Goal: Find specific page/section: Find specific page/section

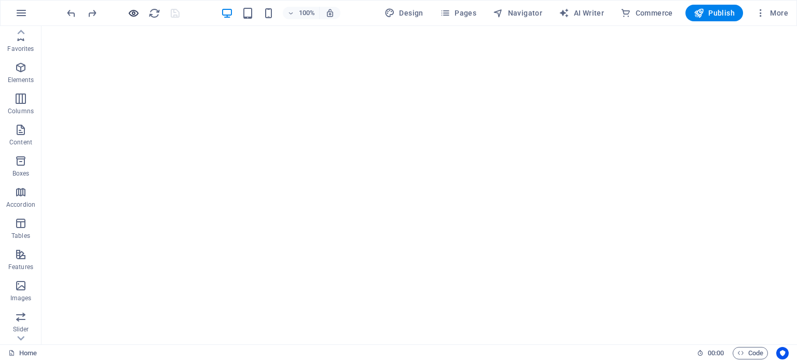
click at [131, 7] on icon "button" at bounding box center [134, 13] width 12 height 12
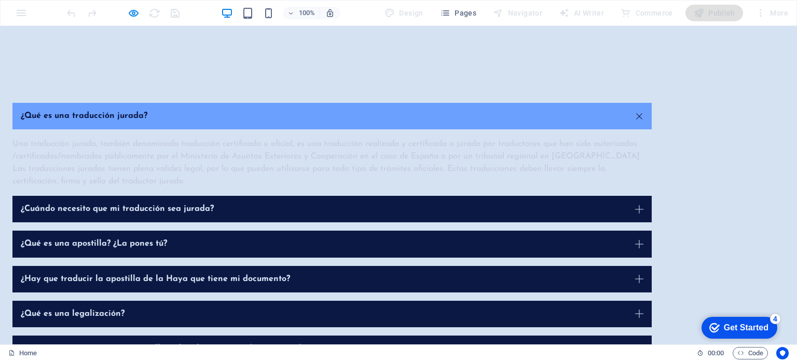
scroll to position [3165, 0]
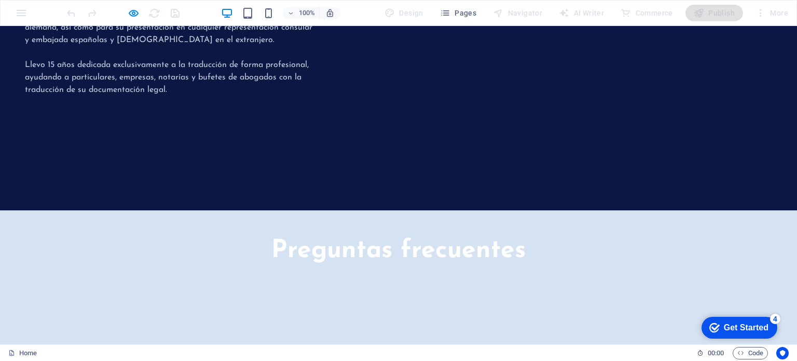
scroll to position [3113, 0]
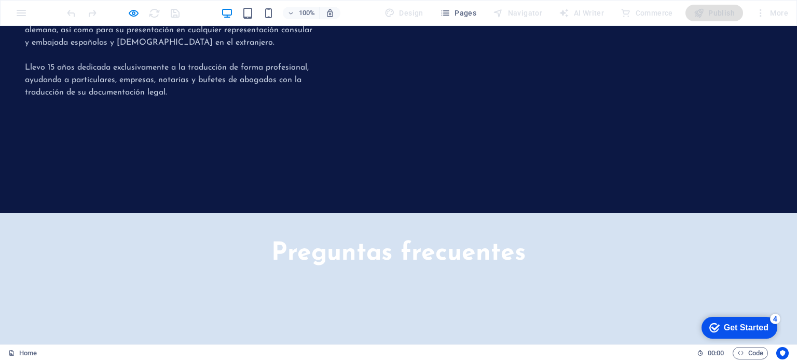
drag, startPoint x: 598, startPoint y: 232, endPoint x: 567, endPoint y: 259, distance: 41.9
drag, startPoint x: 600, startPoint y: 282, endPoint x: 601, endPoint y: 263, distance: 19.3
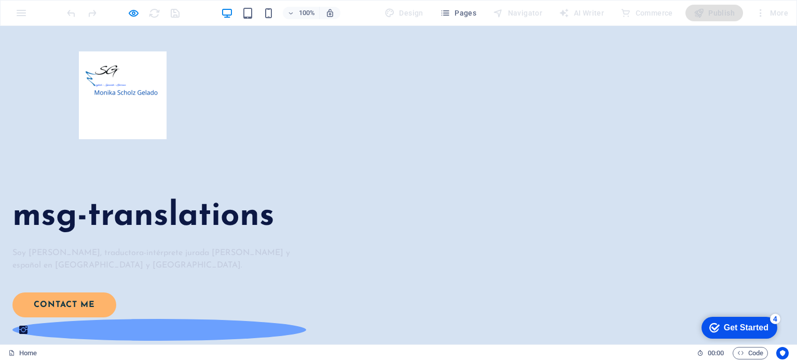
scroll to position [0, 0]
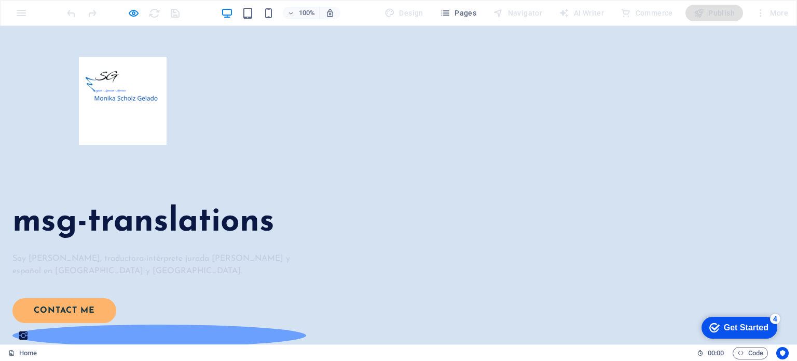
click at [127, 14] on div at bounding box center [123, 13] width 116 height 17
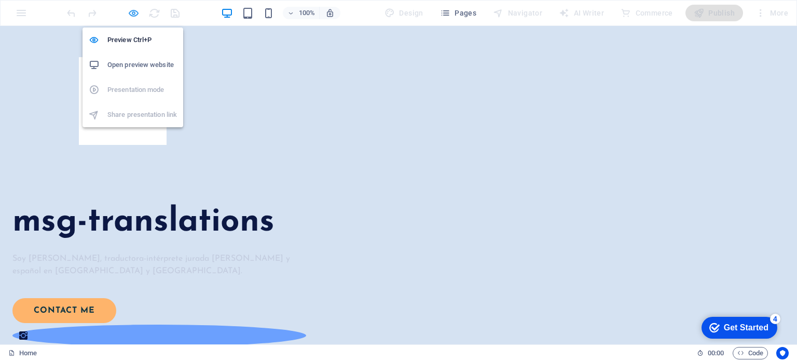
click at [131, 13] on icon "button" at bounding box center [134, 13] width 12 height 12
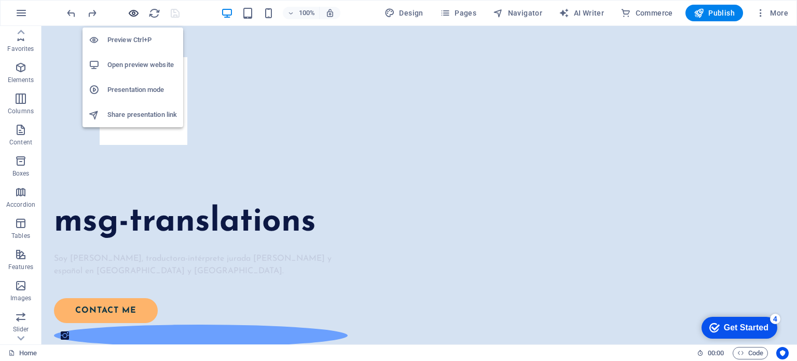
click at [132, 13] on icon "button" at bounding box center [134, 13] width 12 height 12
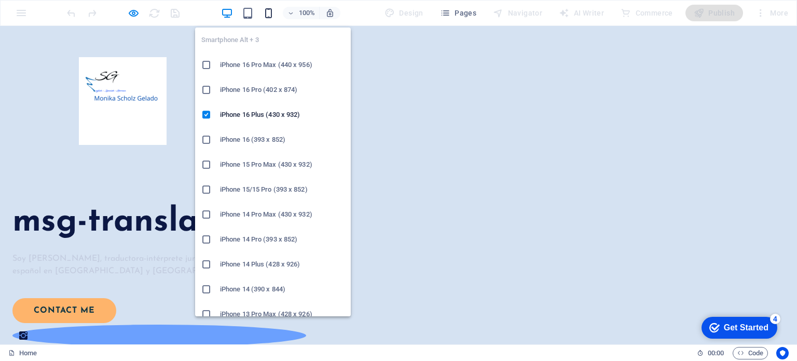
click at [265, 15] on icon "button" at bounding box center [269, 13] width 12 height 12
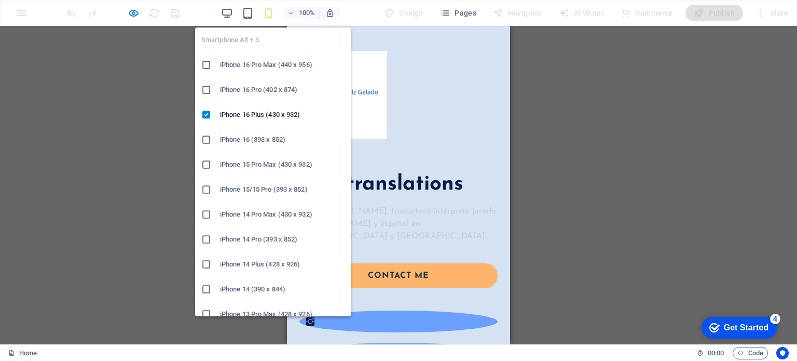
click at [272, 16] on icon "button" at bounding box center [269, 13] width 12 height 12
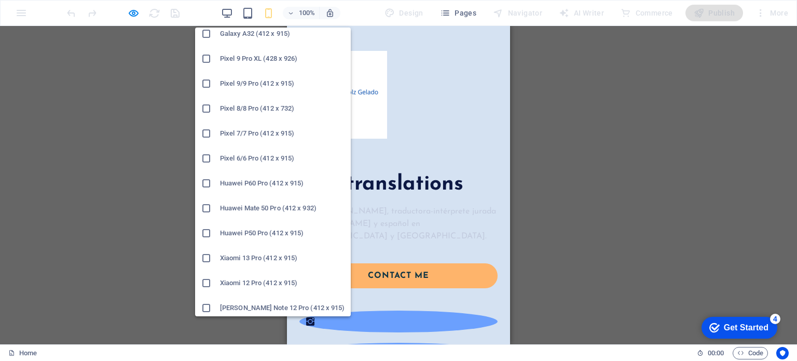
scroll to position [533, 0]
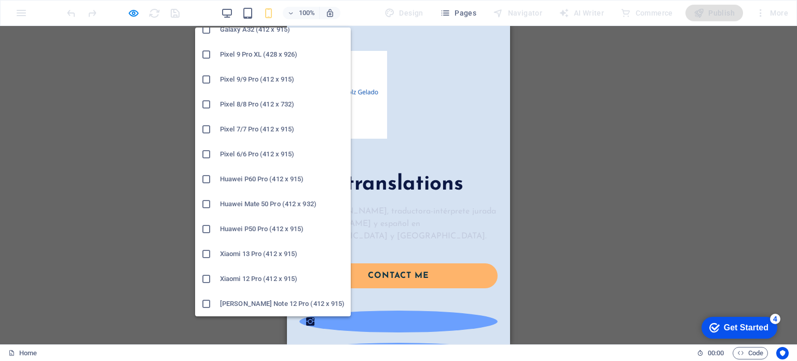
click at [247, 256] on h6 "Xiaomi 13 Pro (412 x 915)" at bounding box center [282, 253] width 125 height 12
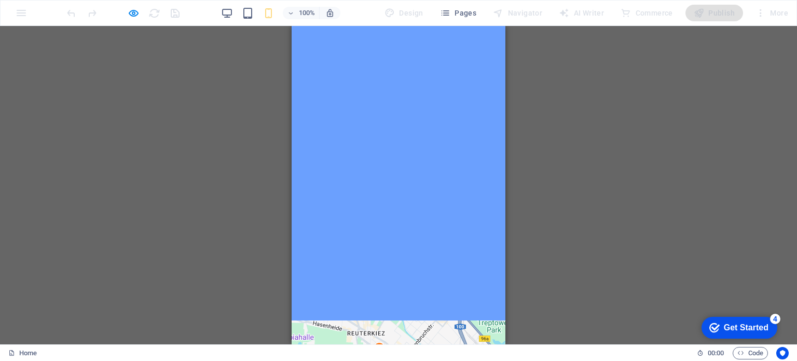
scroll to position [4462, 0]
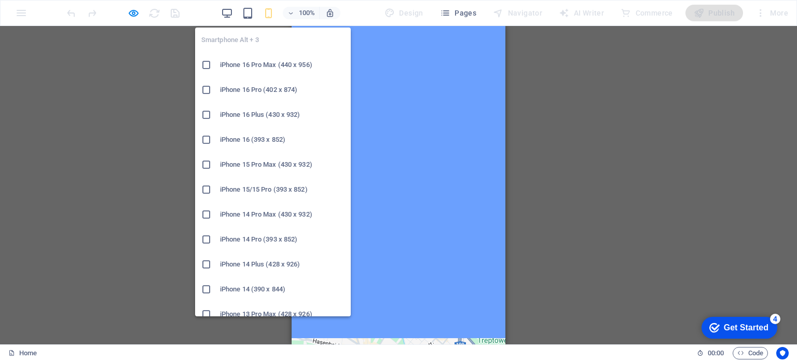
click at [253, 115] on h6 "iPhone 16 Plus (430 x 932)" at bounding box center [282, 114] width 125 height 12
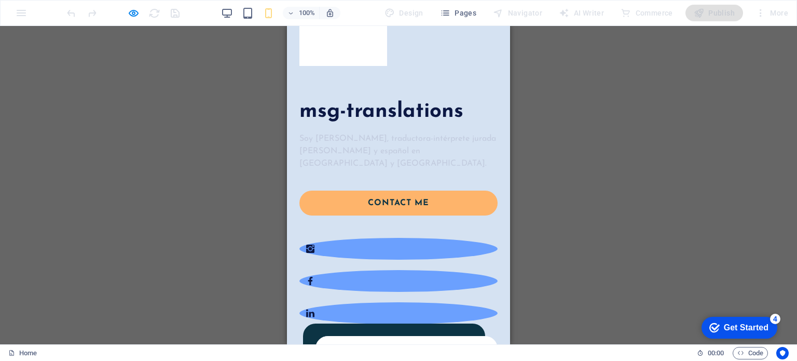
scroll to position [0, 0]
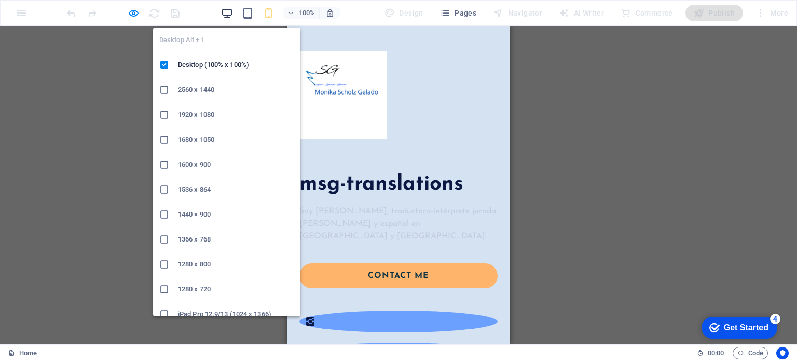
click at [230, 12] on icon "button" at bounding box center [227, 13] width 12 height 12
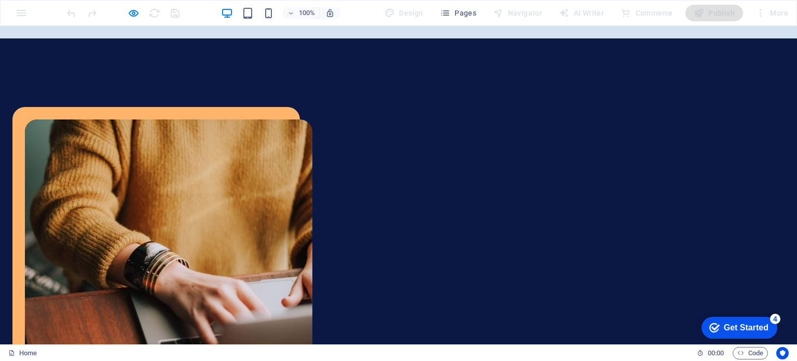
scroll to position [2594, 0]
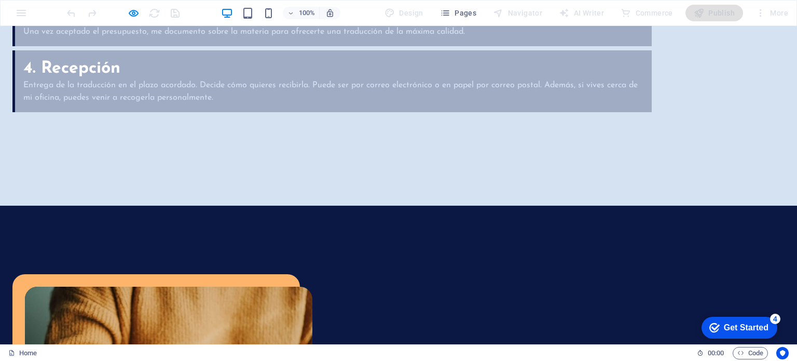
scroll to position [2439, 0]
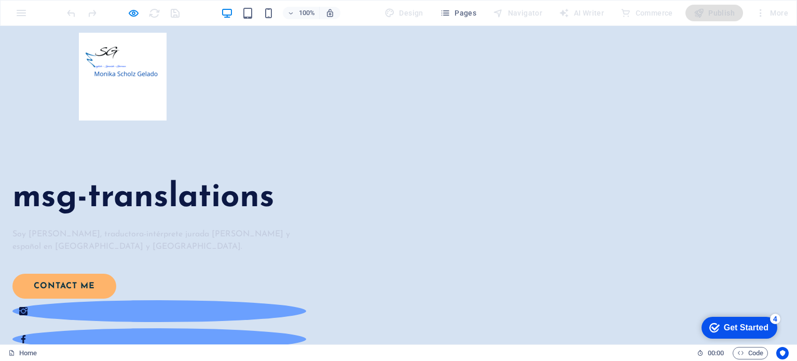
scroll to position [0, 0]
